Goal: Information Seeking & Learning: Learn about a topic

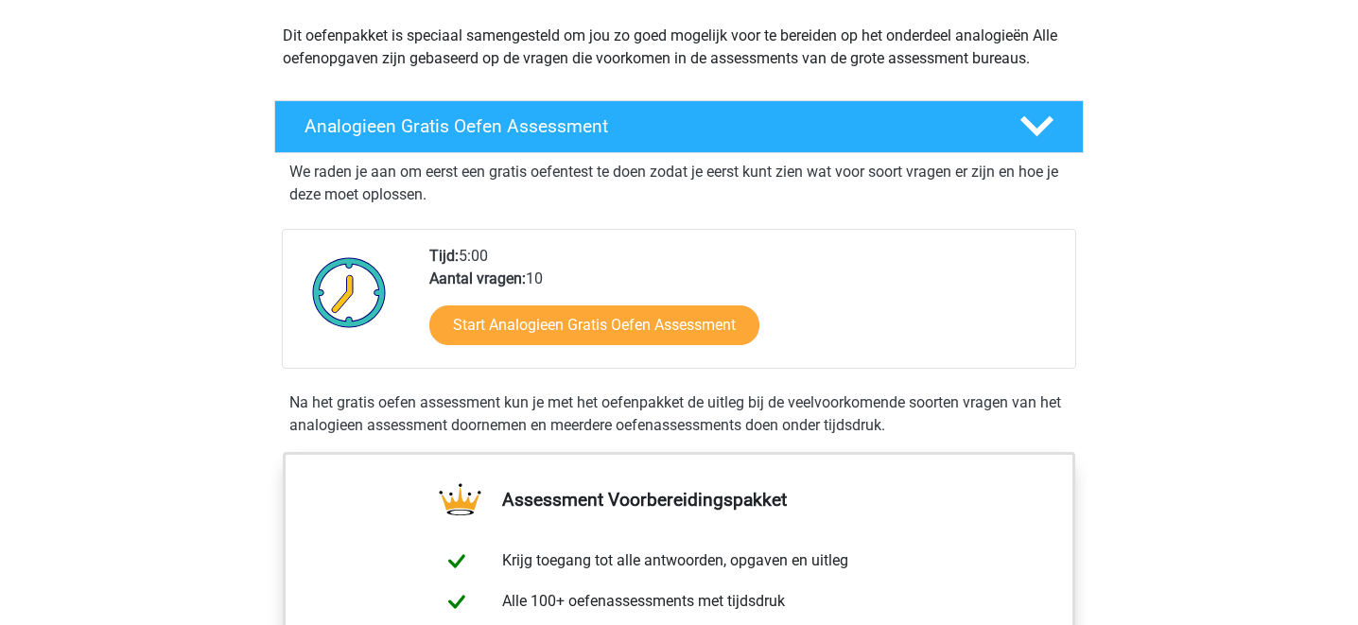
scroll to position [216, 0]
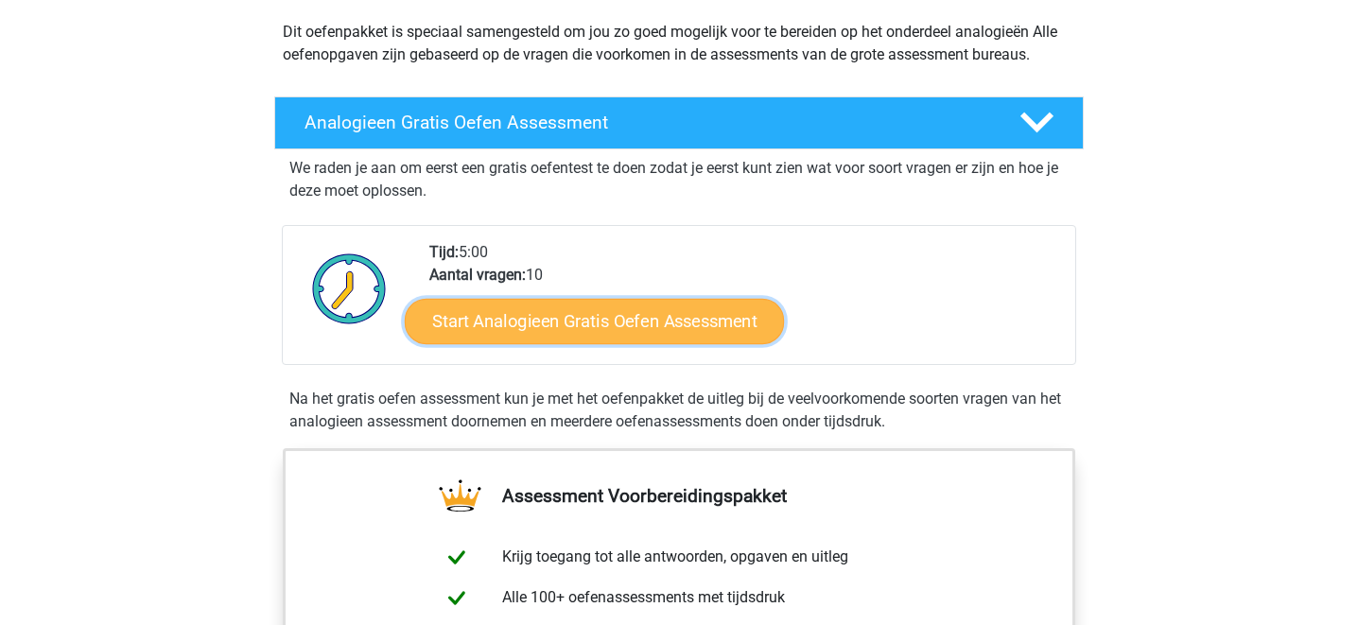
click at [550, 324] on link "Start Analogieen Gratis Oefen Assessment" at bounding box center [594, 320] width 379 height 45
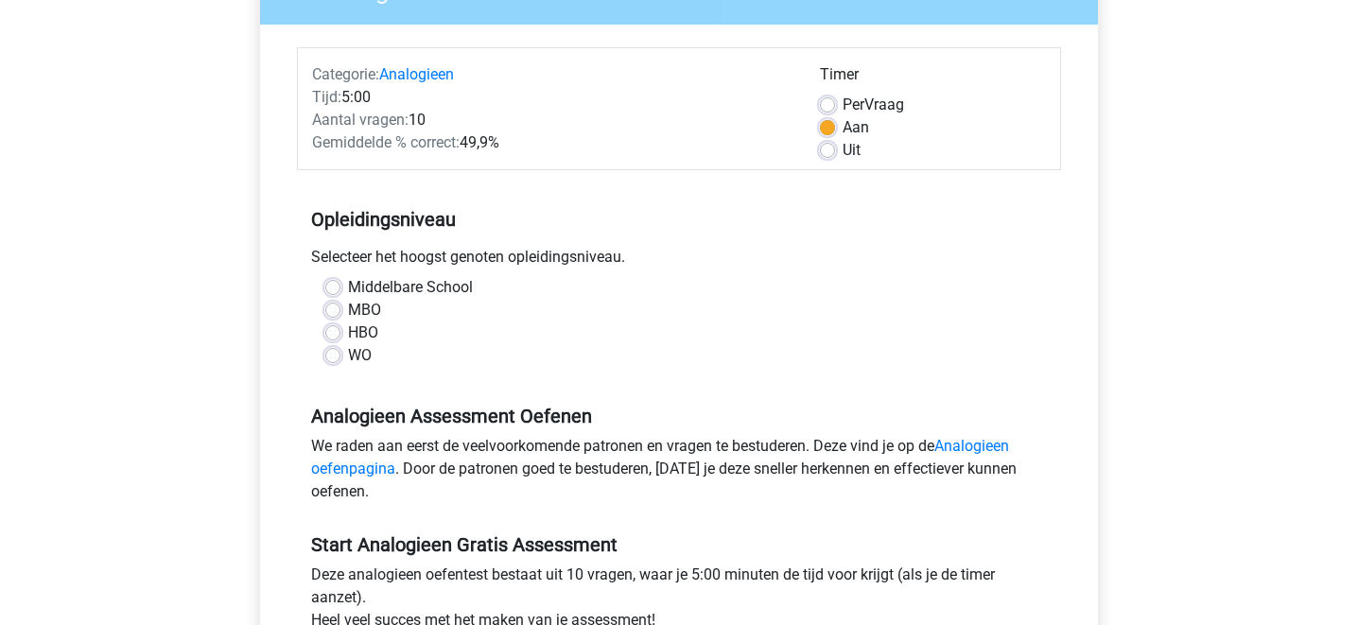
scroll to position [200, 0]
click at [345, 356] on div "WO" at bounding box center [678, 354] width 707 height 23
click at [348, 355] on label "WO" at bounding box center [360, 354] width 24 height 23
click at [328, 355] on input "WO" at bounding box center [332, 352] width 15 height 19
radio input "true"
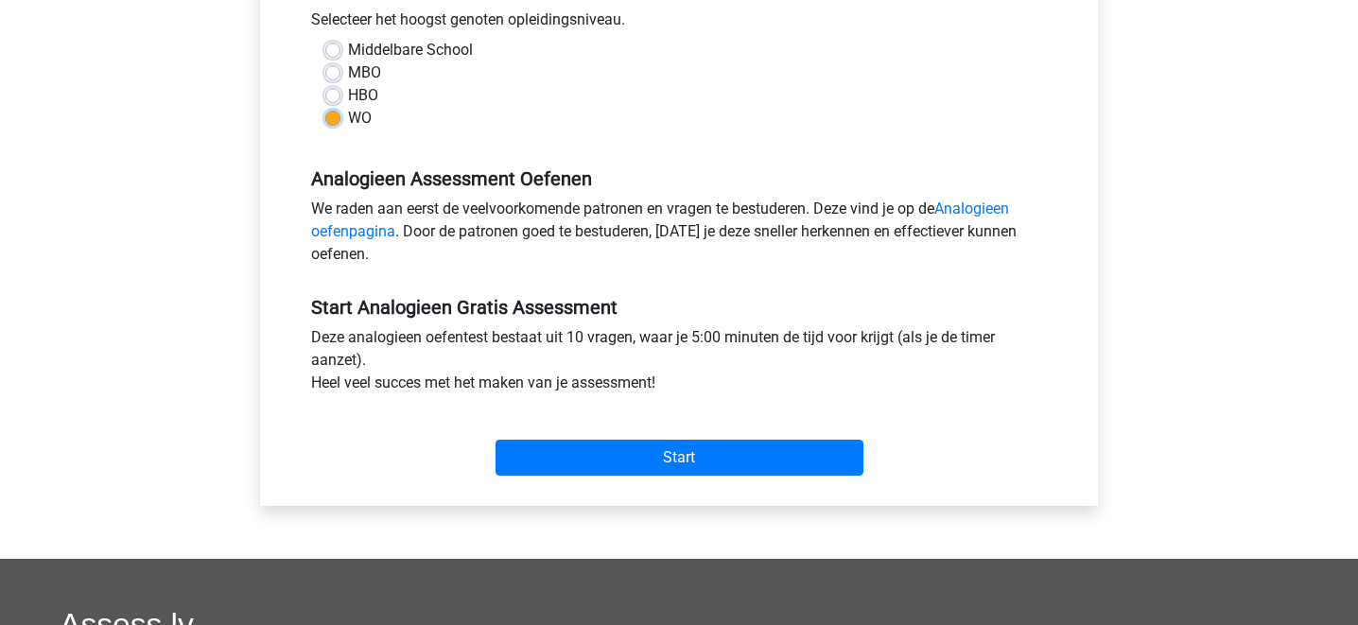
scroll to position [442, 0]
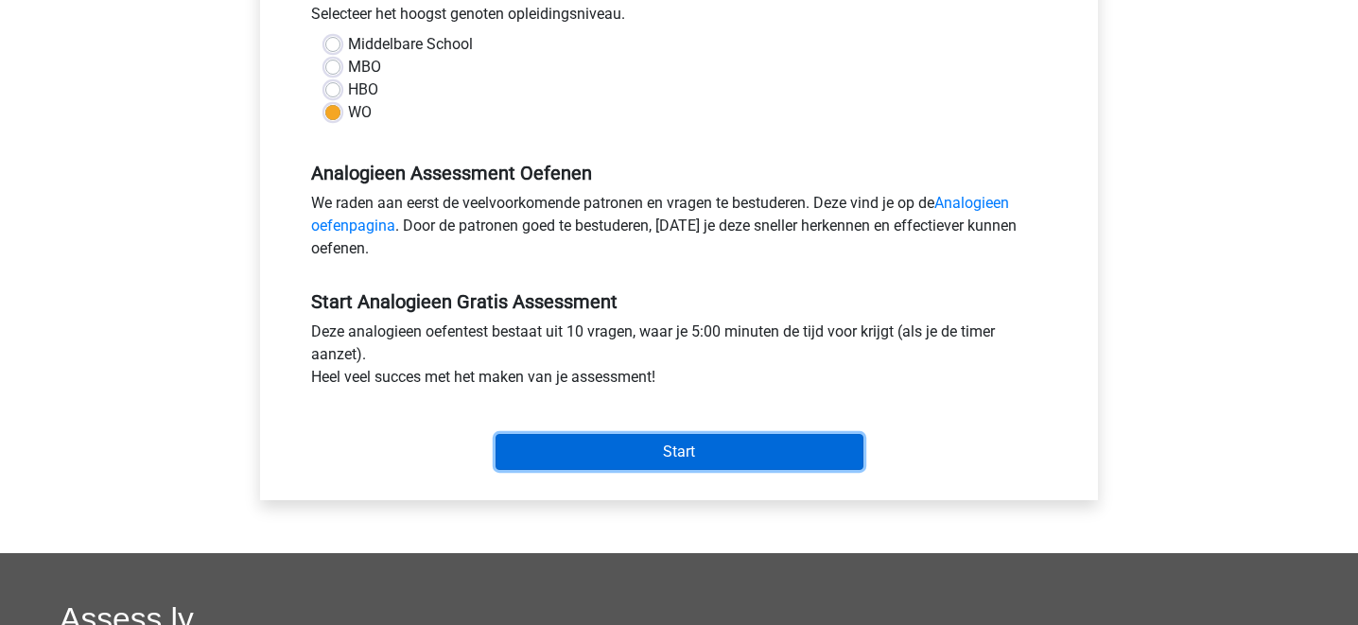
click at [649, 454] on input "Start" at bounding box center [680, 452] width 368 height 36
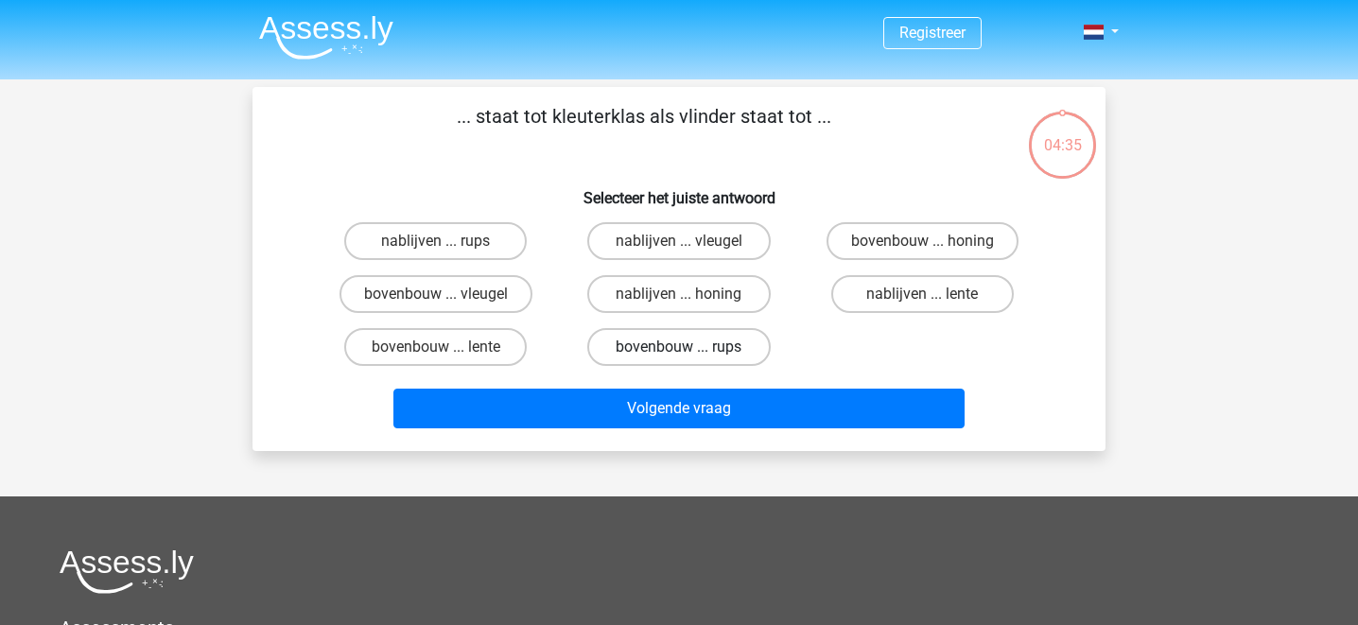
click at [645, 346] on label "bovenbouw ... rups" at bounding box center [678, 347] width 183 height 38
click at [679, 347] on input "bovenbouw ... rups" at bounding box center [685, 353] width 12 height 12
radio input "true"
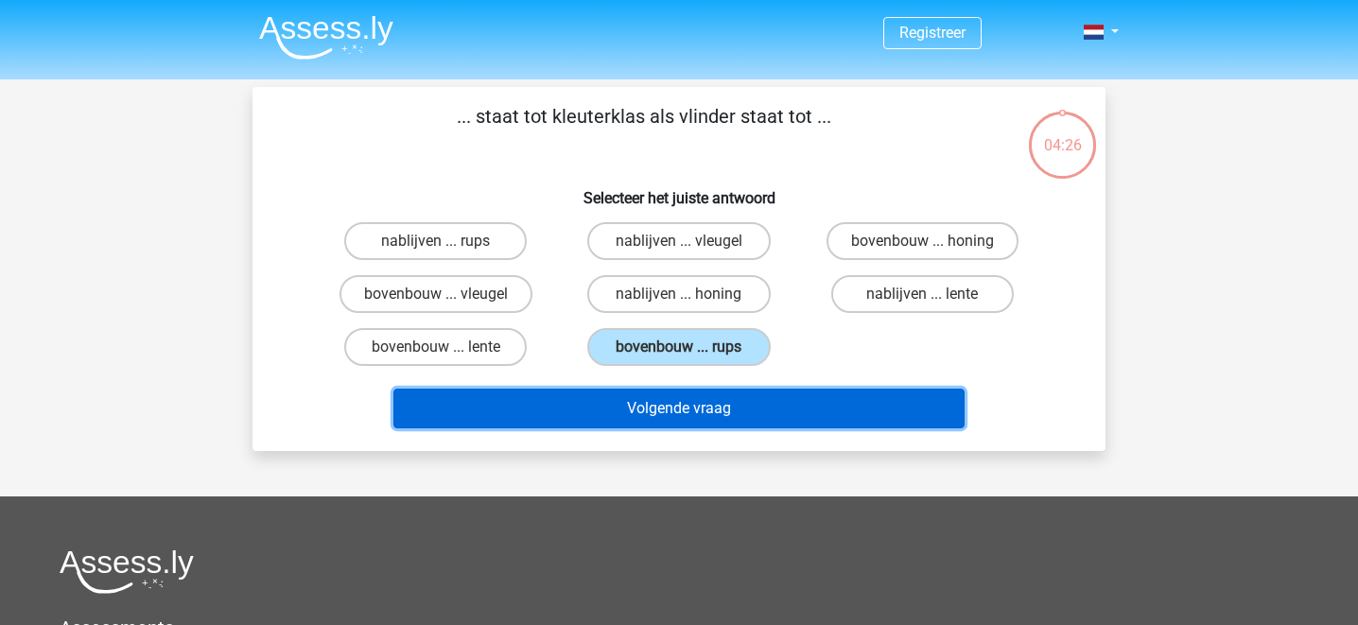
click at [752, 412] on button "Volgende vraag" at bounding box center [679, 409] width 572 height 40
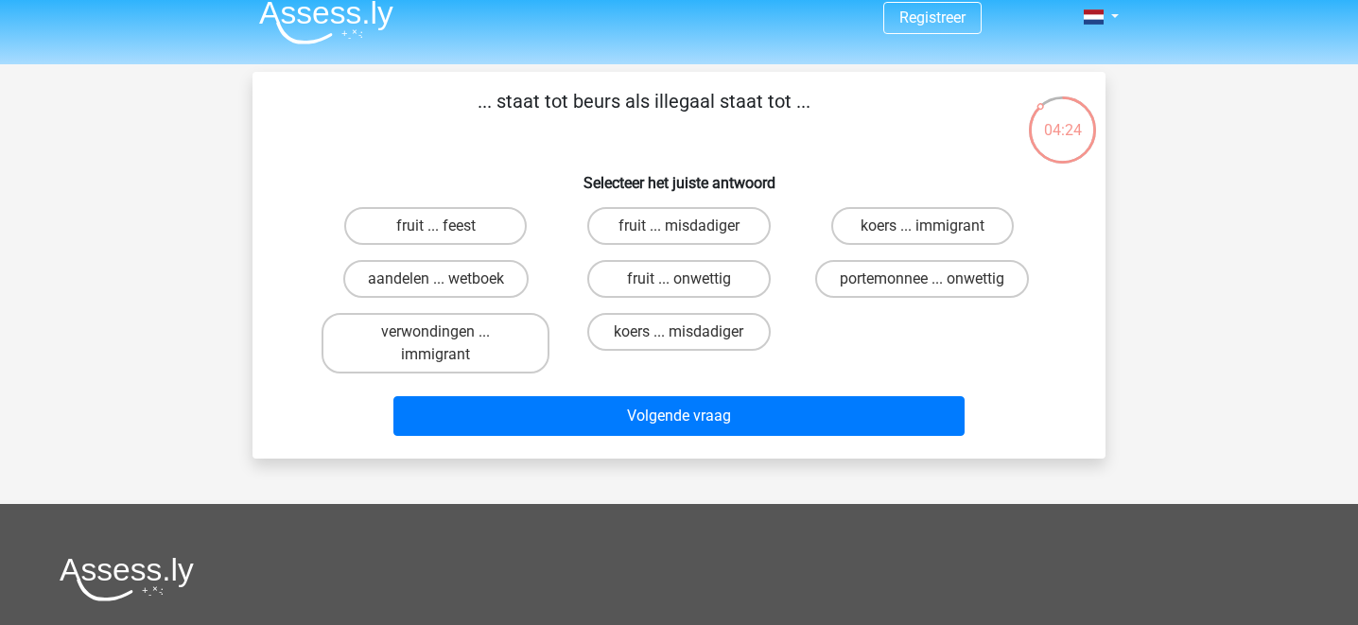
scroll to position [10, 0]
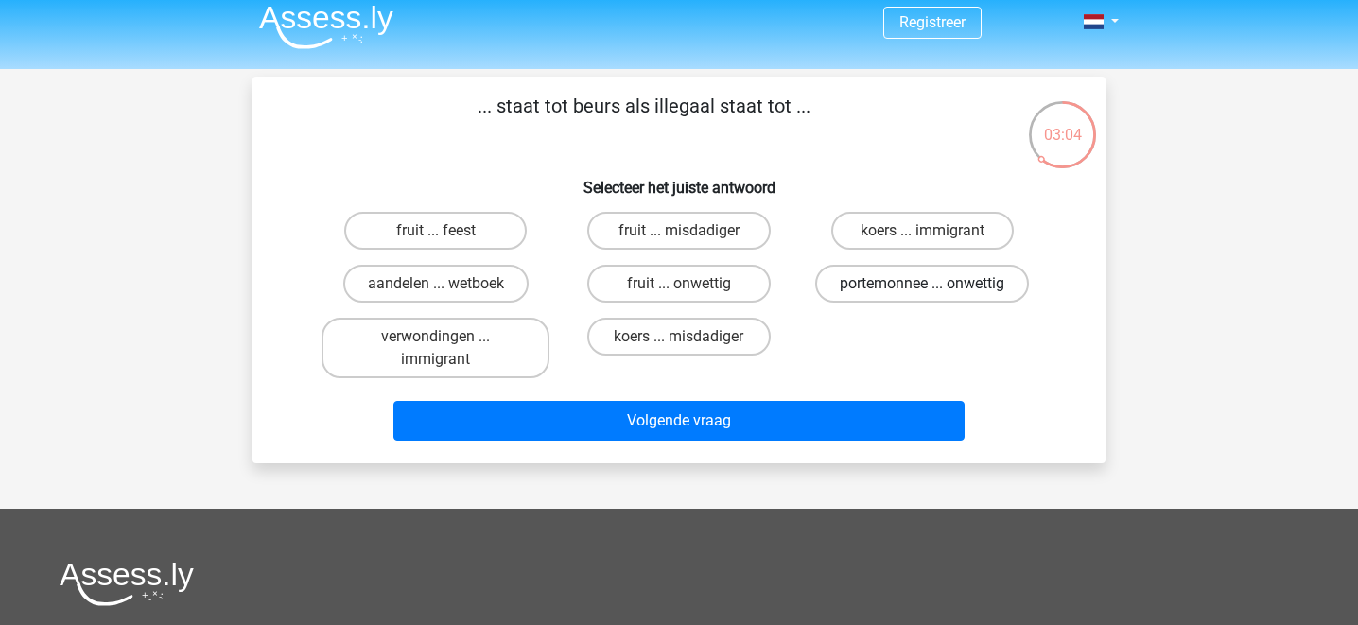
click at [929, 276] on label "portemonnee ... onwettig" at bounding box center [922, 284] width 214 height 38
click at [929, 284] on input "portemonnee ... onwettig" at bounding box center [928, 290] width 12 height 12
radio input "true"
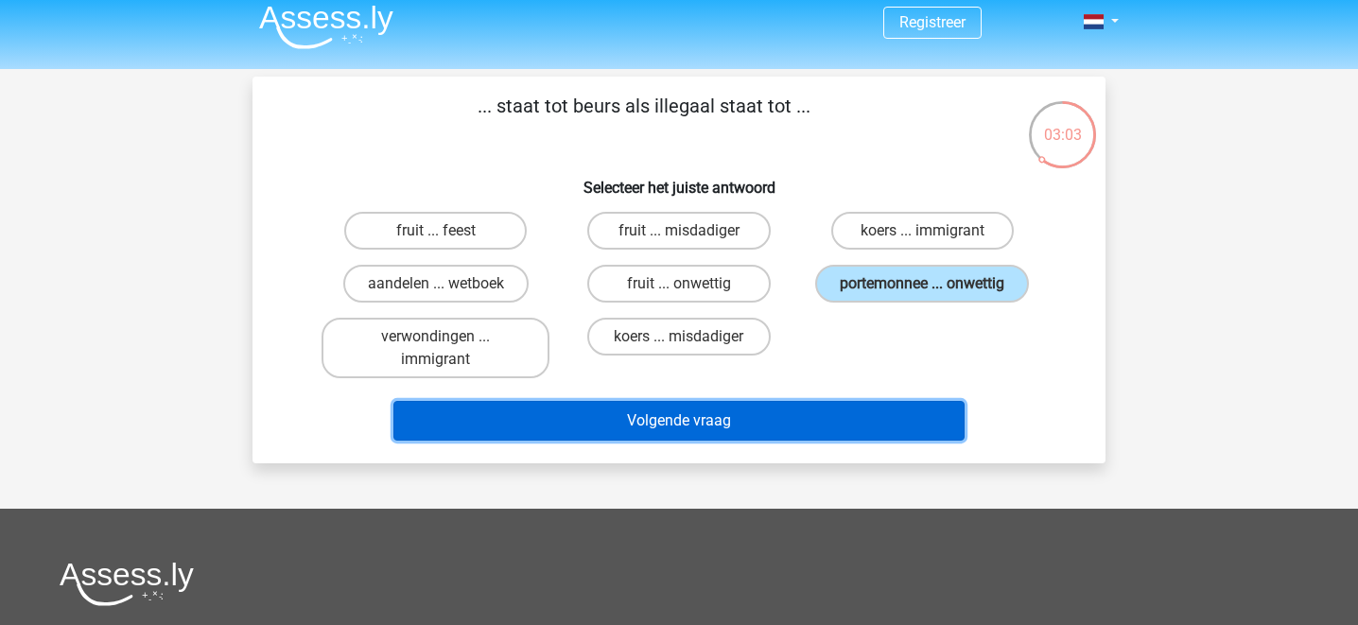
click at [760, 424] on button "Volgende vraag" at bounding box center [679, 421] width 572 height 40
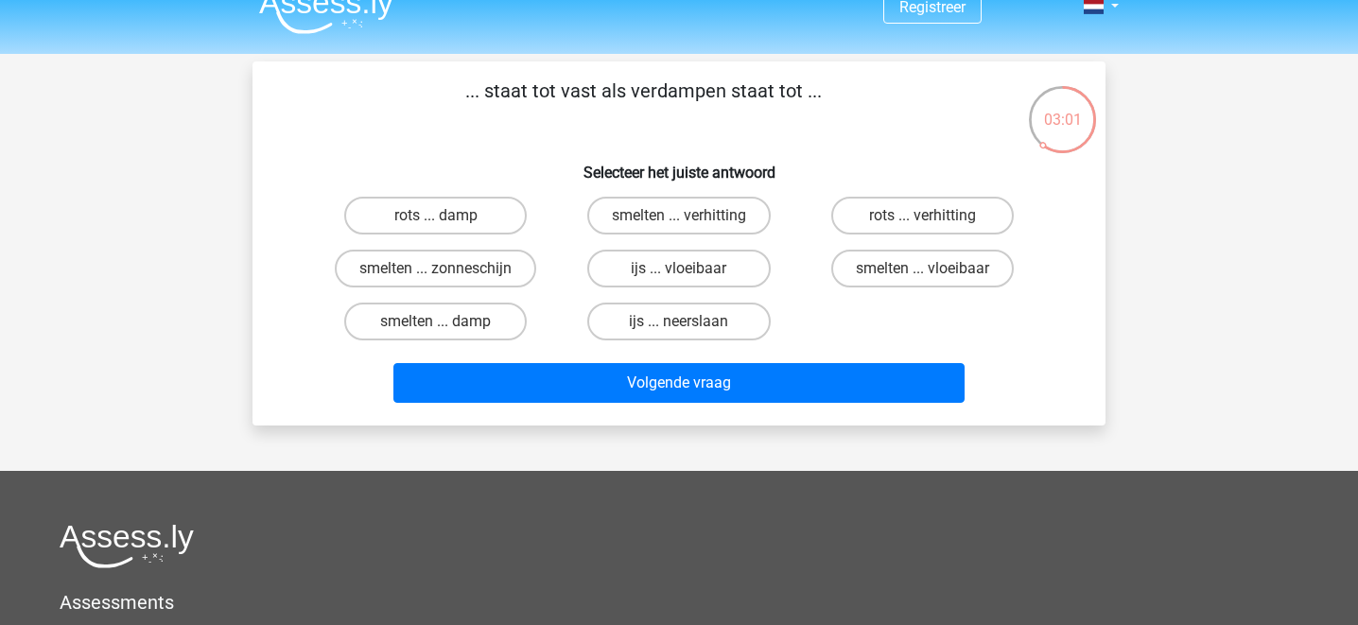
scroll to position [18, 0]
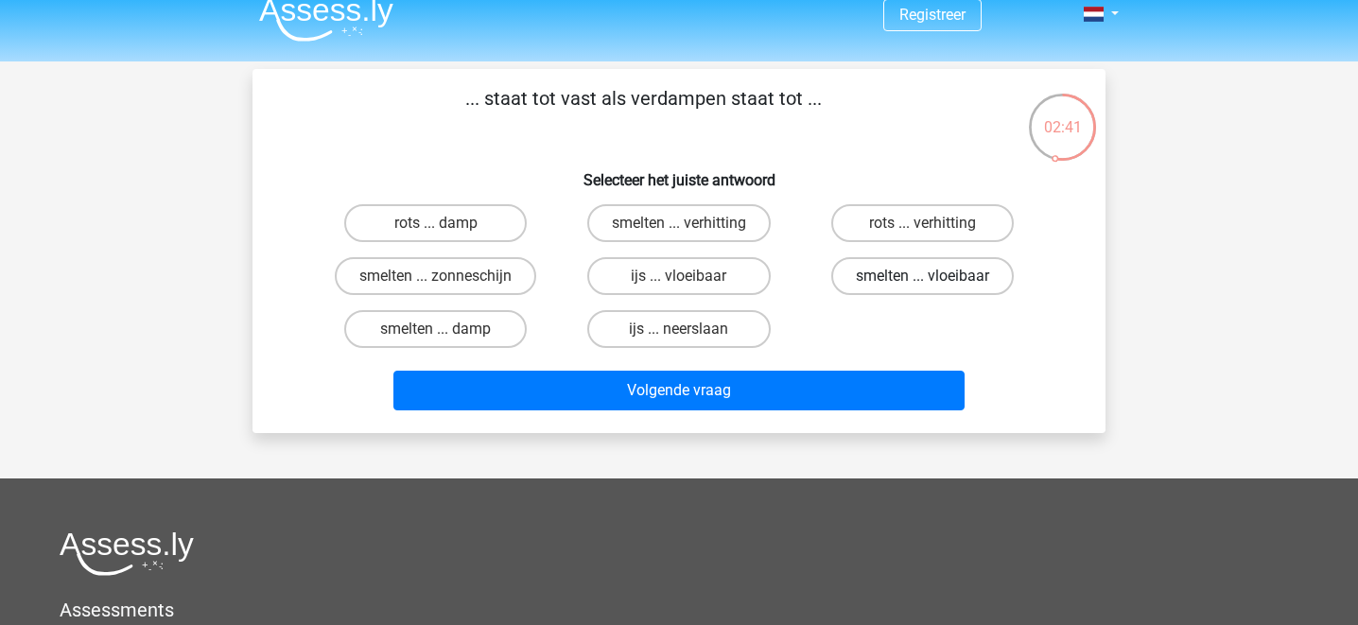
click at [893, 279] on label "smelten ... vloeibaar" at bounding box center [922, 276] width 183 height 38
click at [922, 279] on input "smelten ... vloeibaar" at bounding box center [928, 282] width 12 height 12
radio input "true"
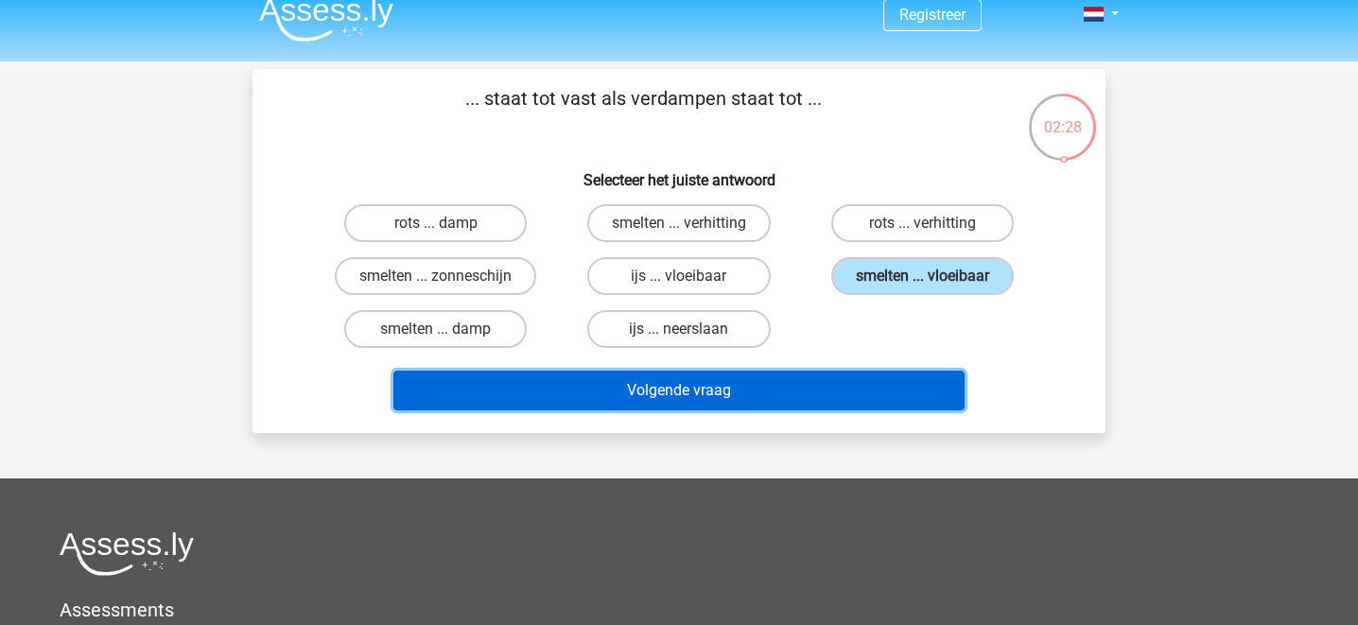
click at [700, 393] on button "Volgende vraag" at bounding box center [679, 391] width 572 height 40
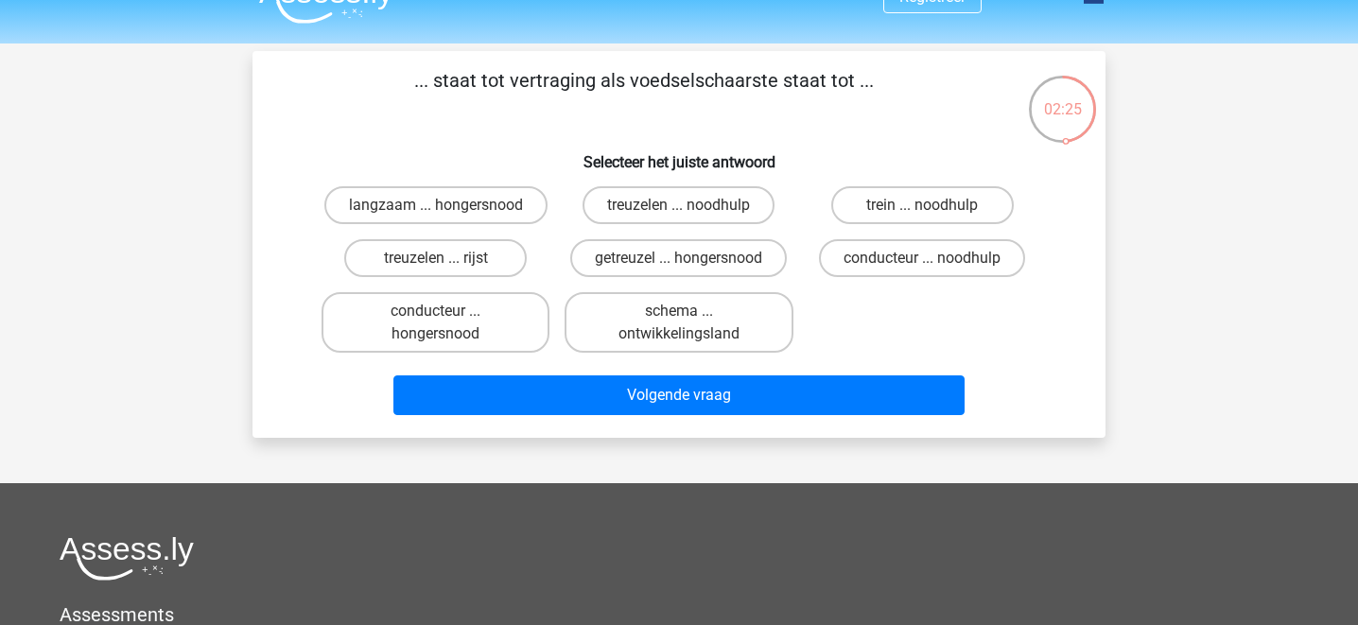
scroll to position [27, 0]
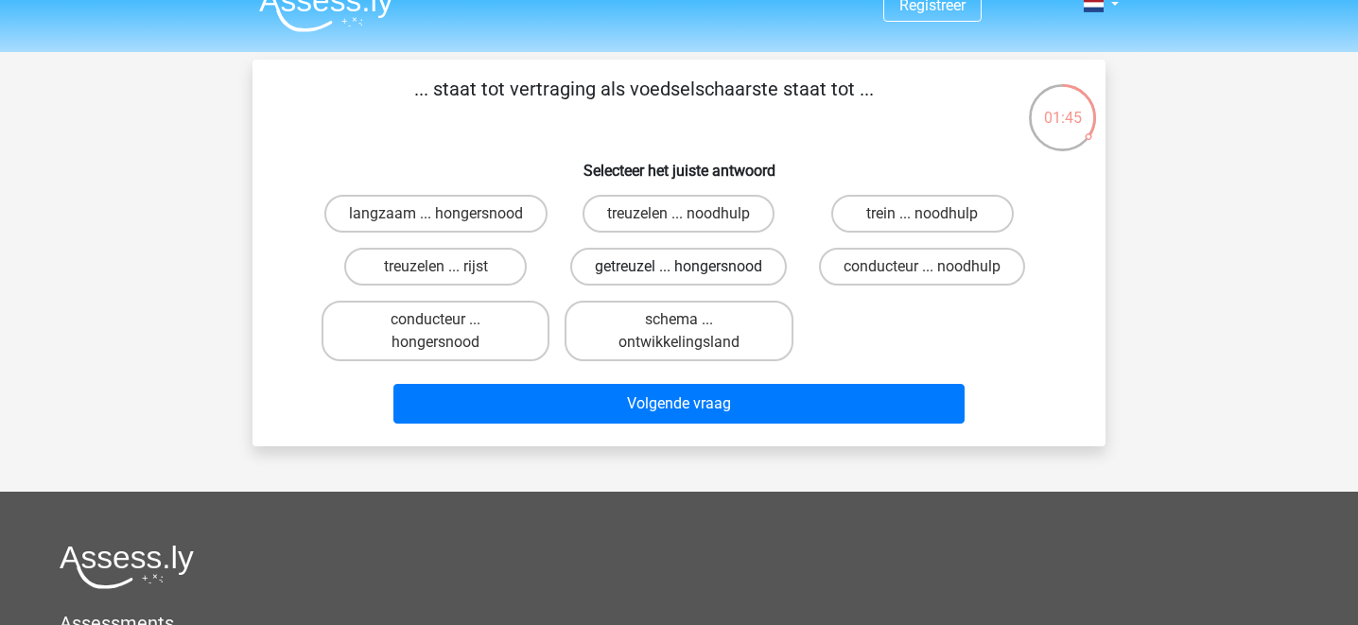
click at [695, 270] on label "getreuzel ... hongersnood" at bounding box center [678, 267] width 217 height 38
click at [691, 270] on input "getreuzel ... hongersnood" at bounding box center [685, 273] width 12 height 12
radio input "true"
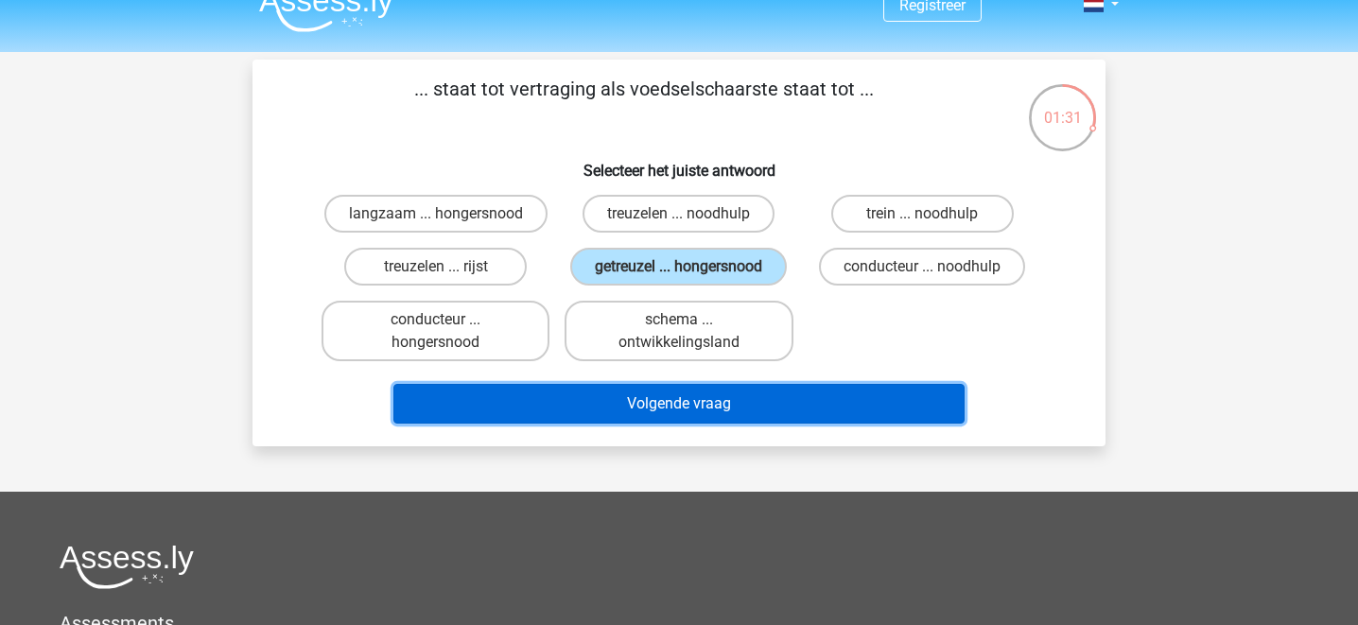
click at [733, 408] on button "Volgende vraag" at bounding box center [679, 404] width 572 height 40
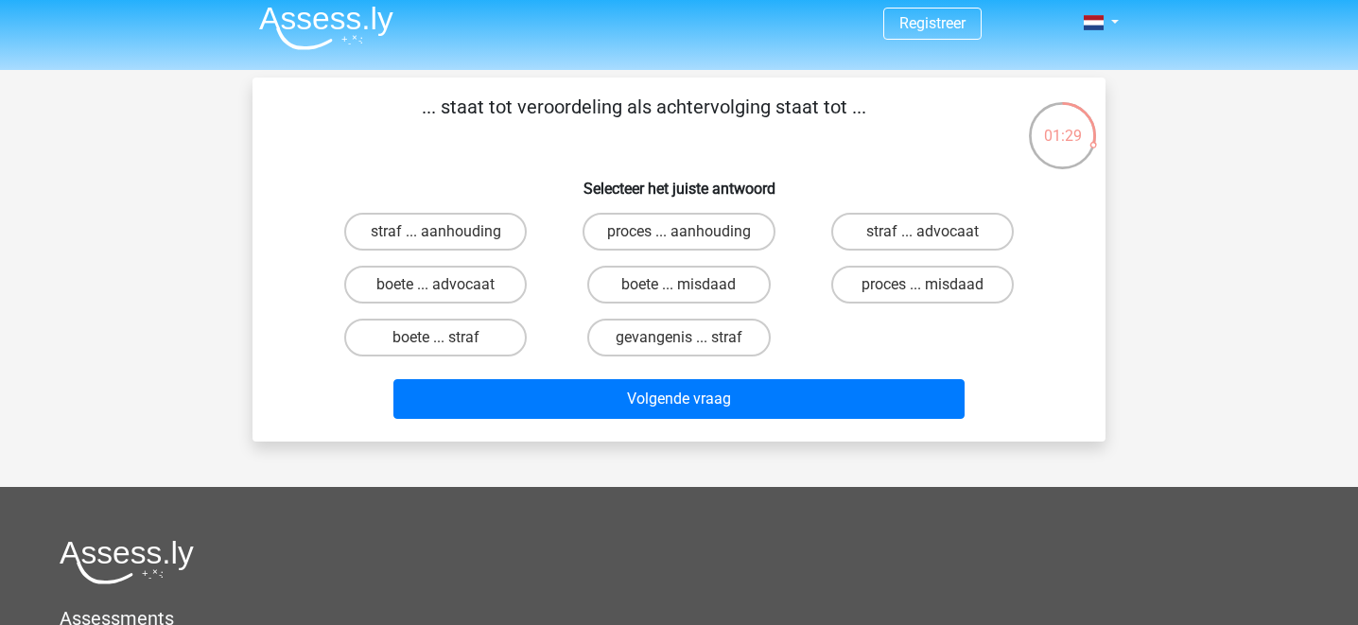
scroll to position [0, 0]
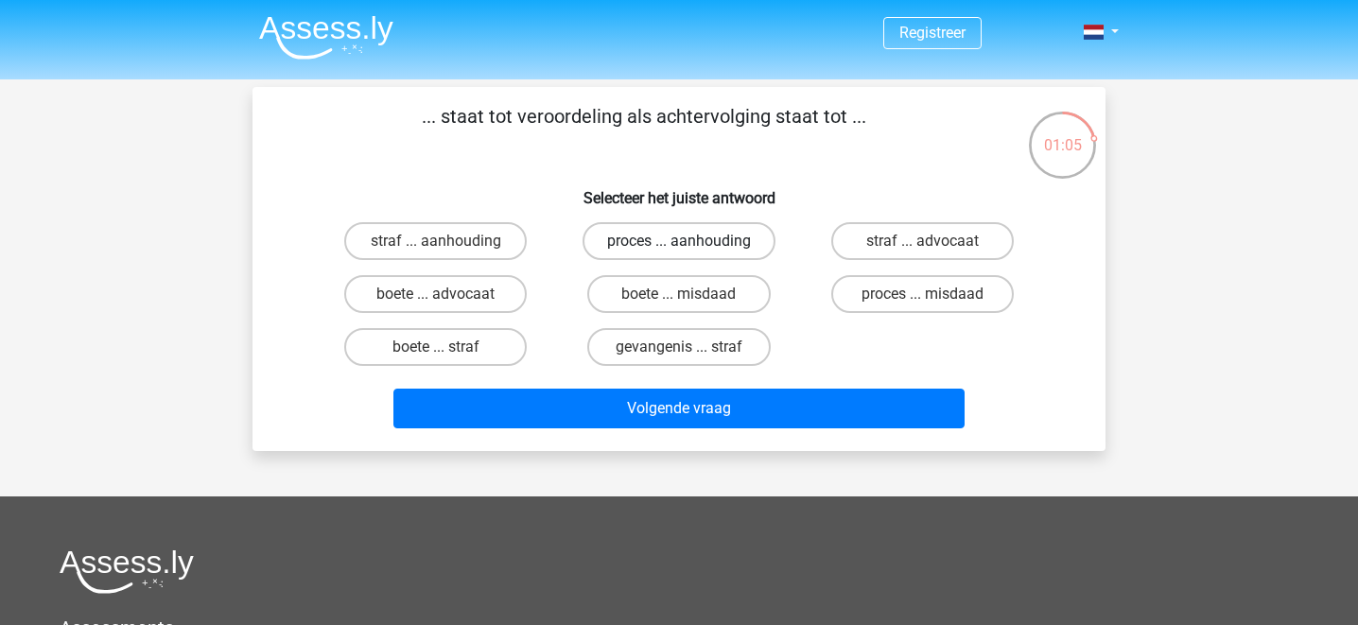
click at [657, 243] on label "proces ... aanhouding" at bounding box center [679, 241] width 193 height 38
click at [679, 243] on input "proces ... aanhouding" at bounding box center [685, 247] width 12 height 12
radio input "true"
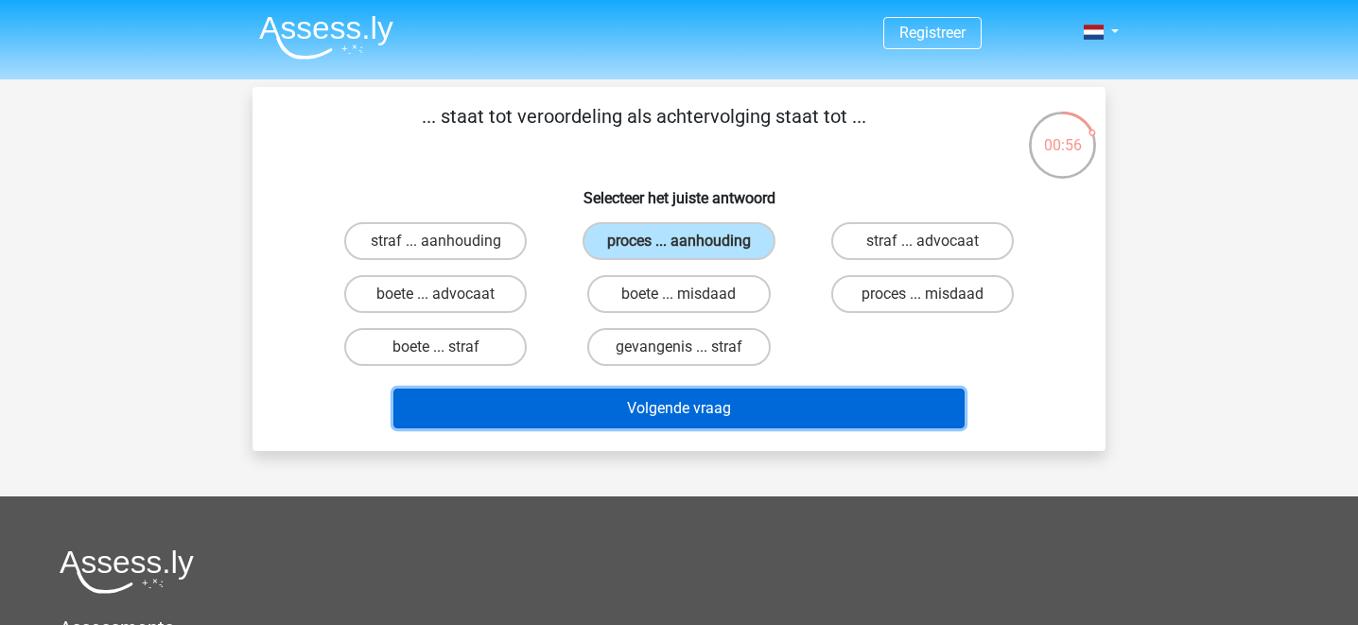
click at [667, 412] on button "Volgende vraag" at bounding box center [679, 409] width 572 height 40
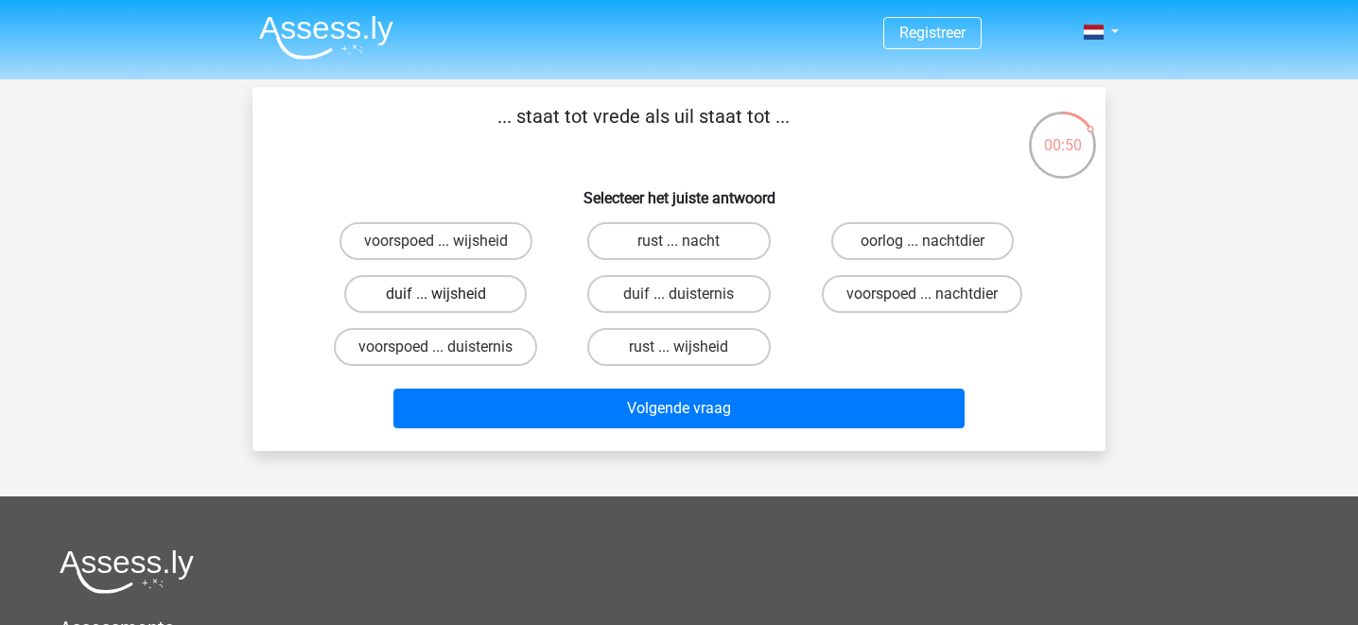
click at [469, 294] on label "duif ... wijsheid" at bounding box center [435, 294] width 183 height 38
click at [448, 294] on input "duif ... wijsheid" at bounding box center [442, 300] width 12 height 12
radio input "true"
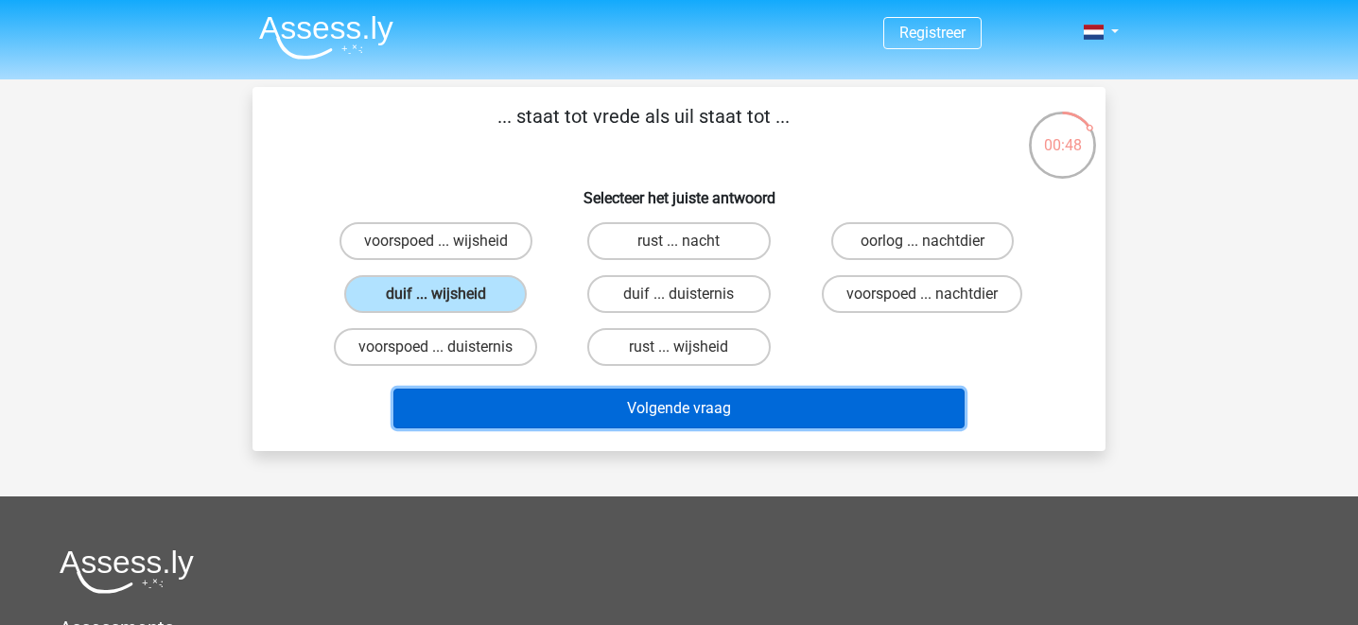
click at [601, 400] on button "Volgende vraag" at bounding box center [679, 409] width 572 height 40
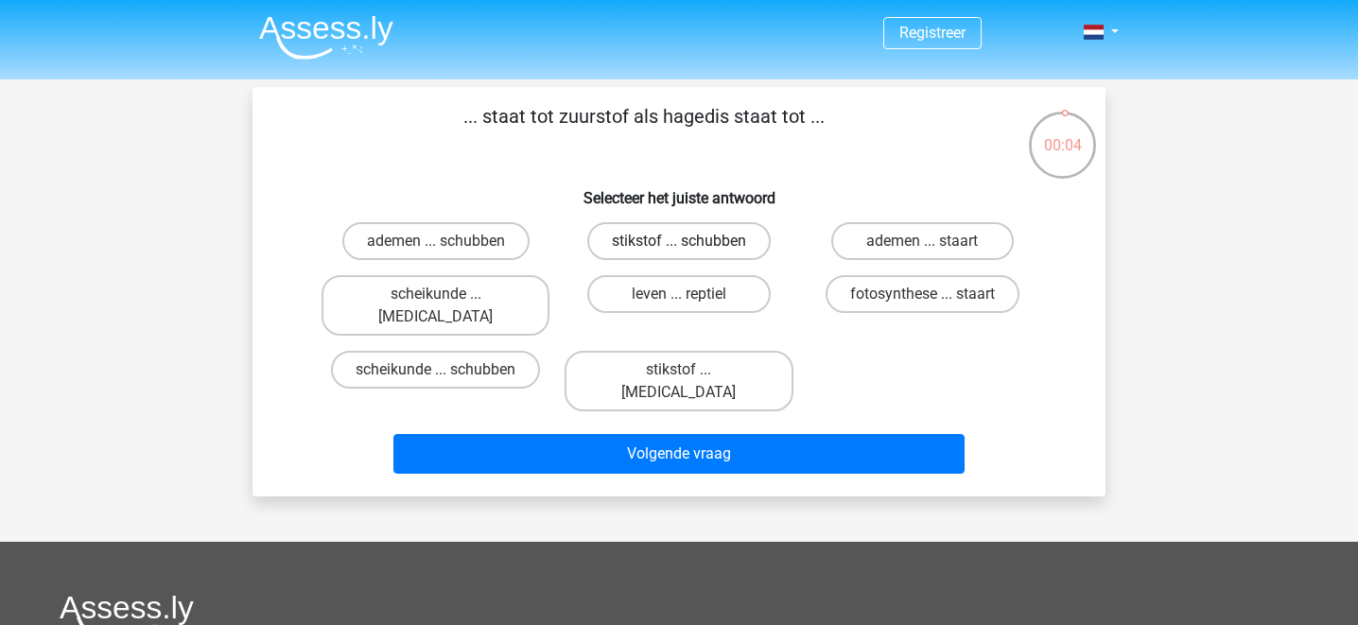
click at [660, 241] on label "stikstof ... schubben" at bounding box center [678, 241] width 183 height 38
click at [679, 241] on input "stikstof ... schubben" at bounding box center [685, 247] width 12 height 12
radio input "true"
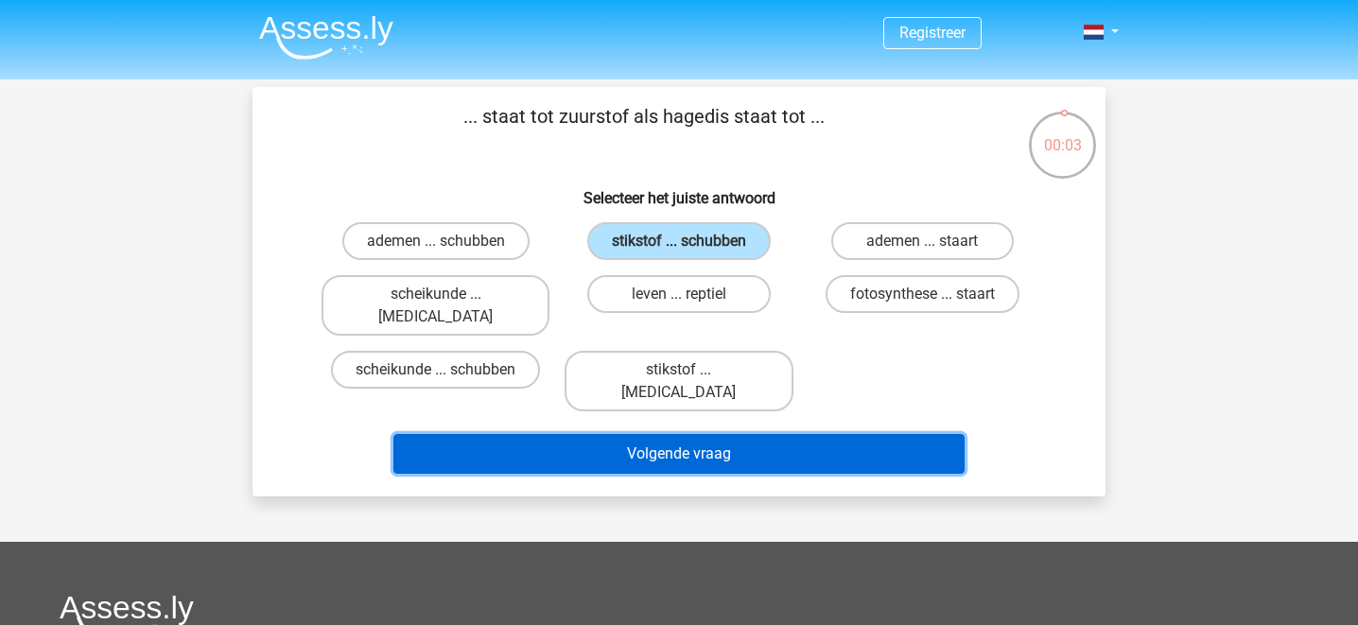
click at [683, 434] on button "Volgende vraag" at bounding box center [679, 454] width 572 height 40
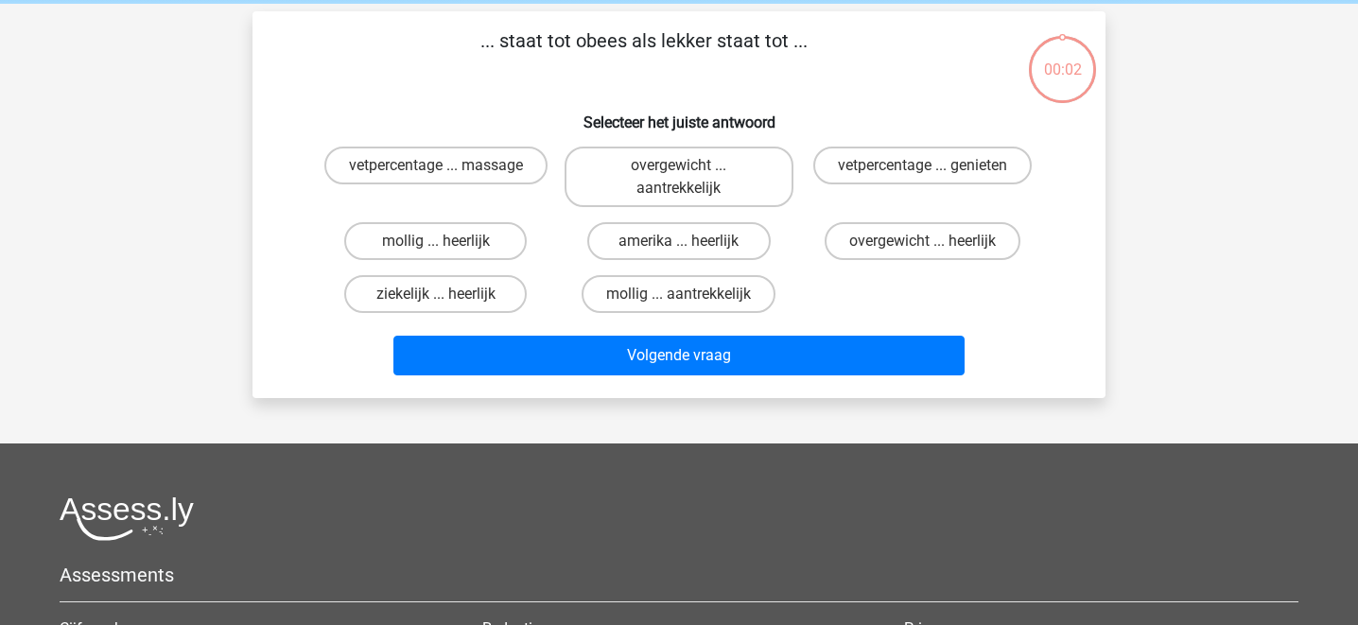
scroll to position [87, 0]
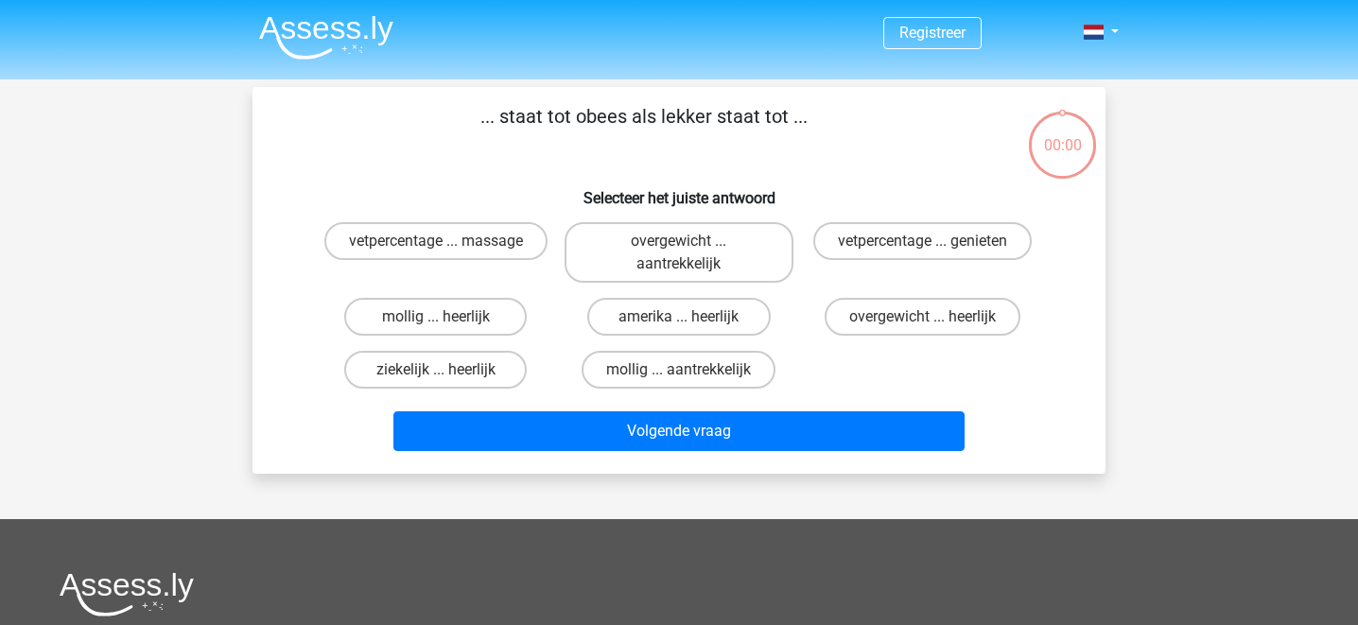
scroll to position [87, 0]
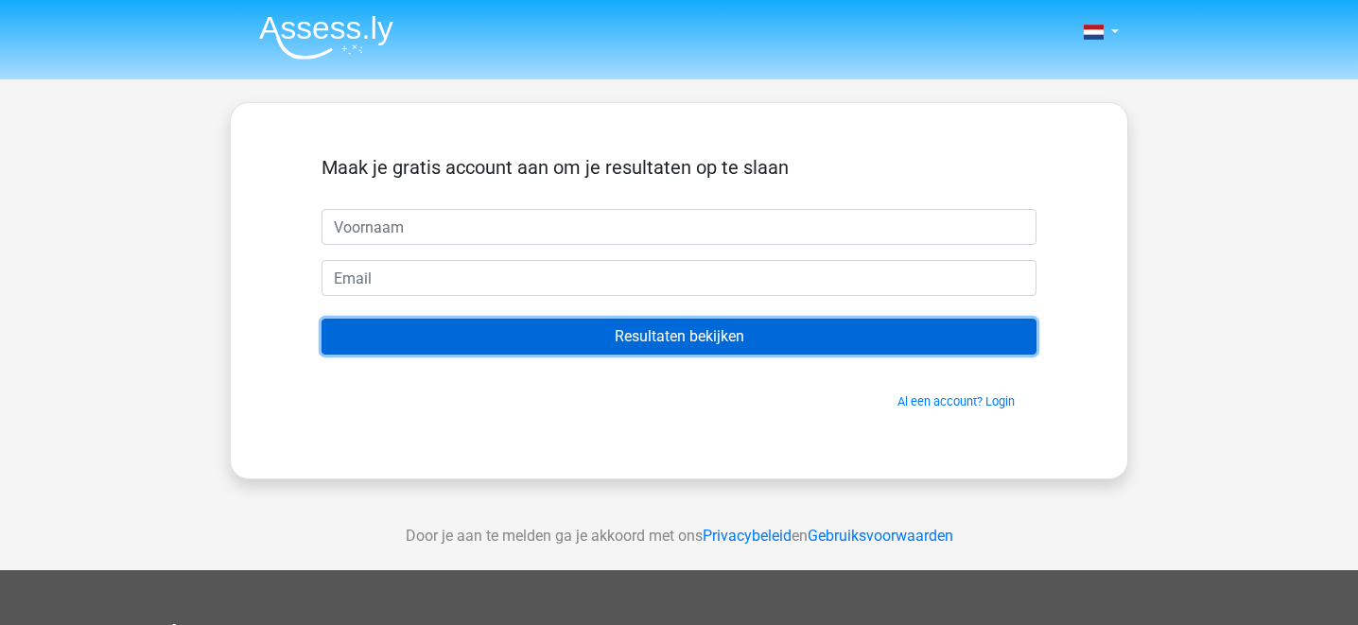
click at [632, 328] on input "Resultaten bekijken" at bounding box center [679, 337] width 715 height 36
